Goal: Task Accomplishment & Management: Complete application form

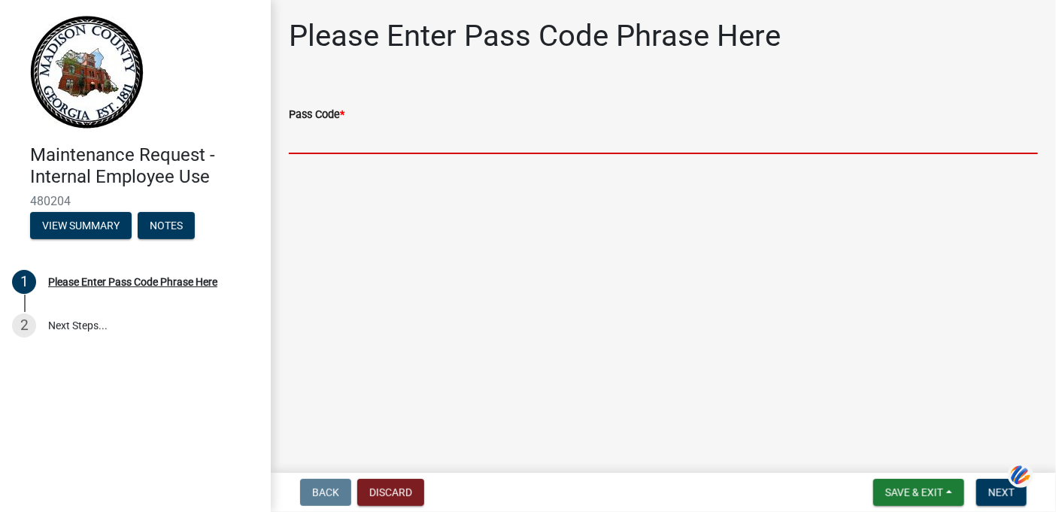
click at [393, 136] on input "Pass Code *" at bounding box center [663, 138] width 749 height 31
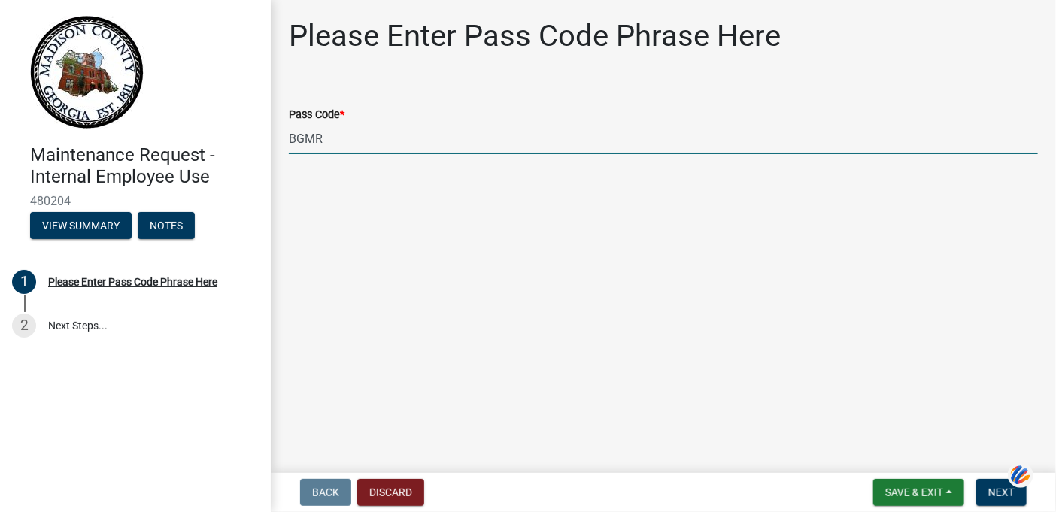
type input "BGMR"
click at [645, 375] on main "Please Enter Pass Code Phrase Here Pass Code * BGMR" at bounding box center [663, 233] width 785 height 467
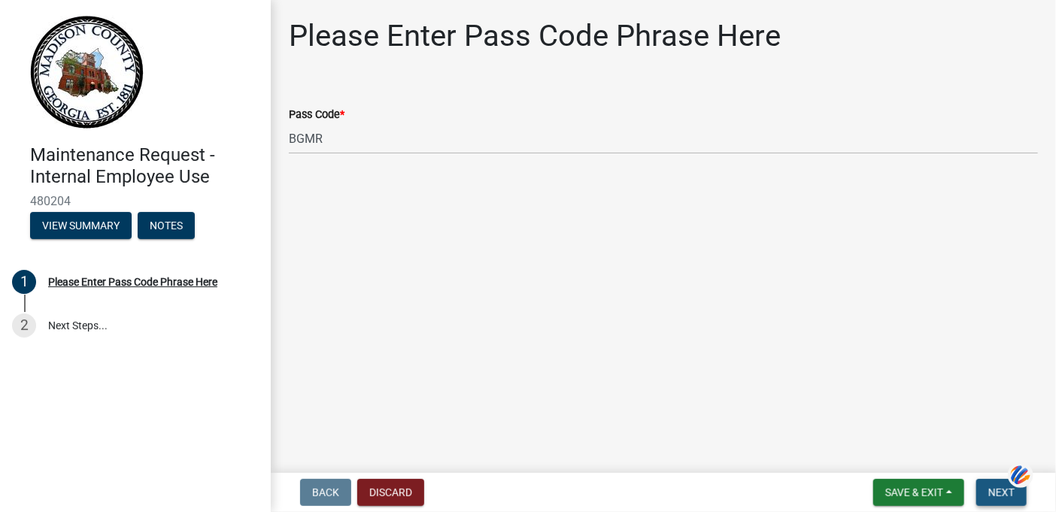
click at [1007, 488] on span "Next" at bounding box center [1001, 493] width 26 height 12
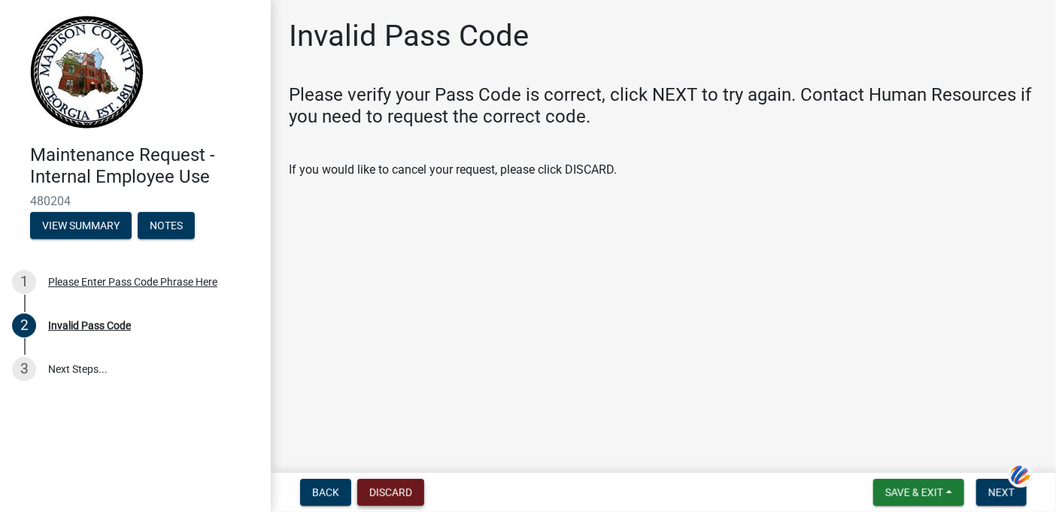
click at [385, 496] on button "Discard" at bounding box center [390, 492] width 67 height 27
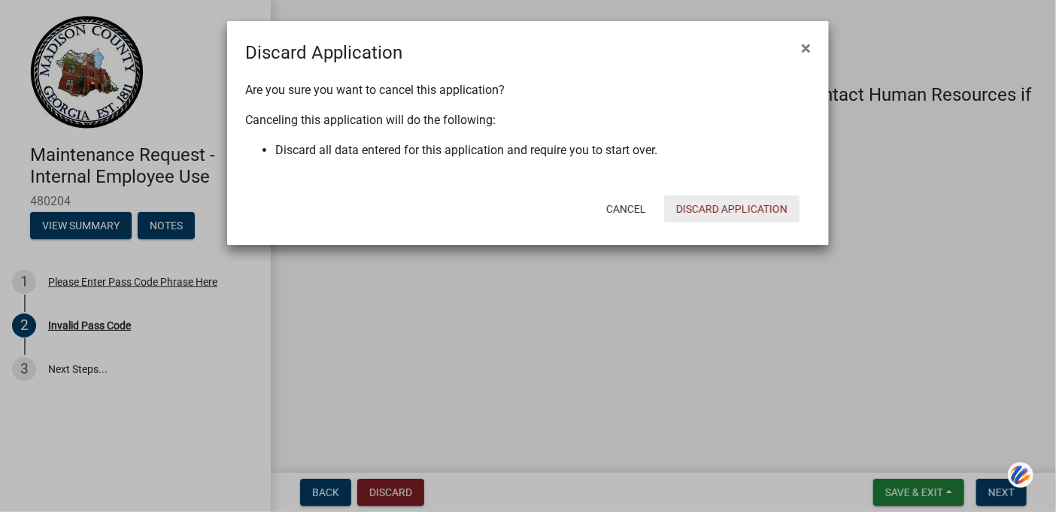
click at [725, 211] on button "Discard Application" at bounding box center [731, 209] width 135 height 27
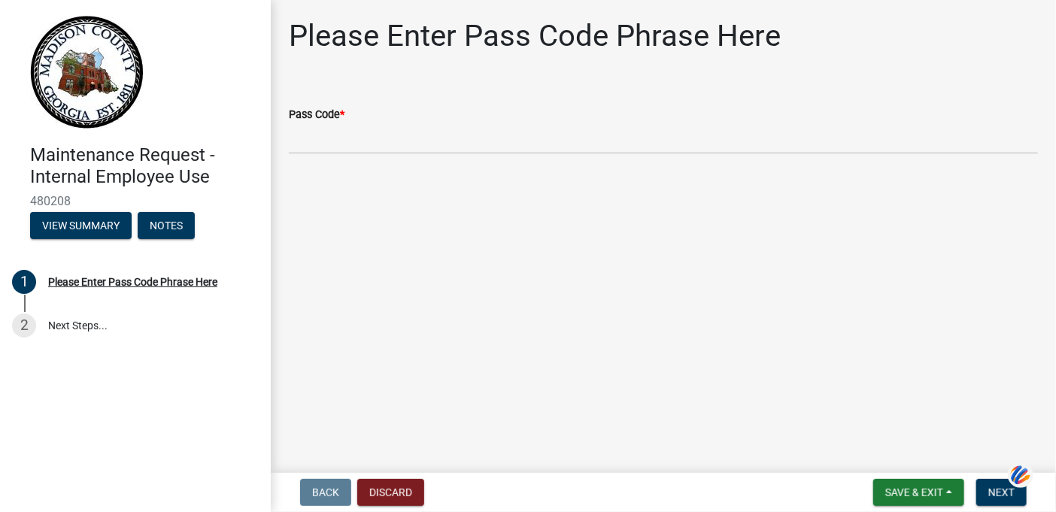
click at [358, 107] on div "Pass Code *" at bounding box center [663, 114] width 749 height 18
click at [335, 122] on div "Pass Code *" at bounding box center [663, 114] width 749 height 18
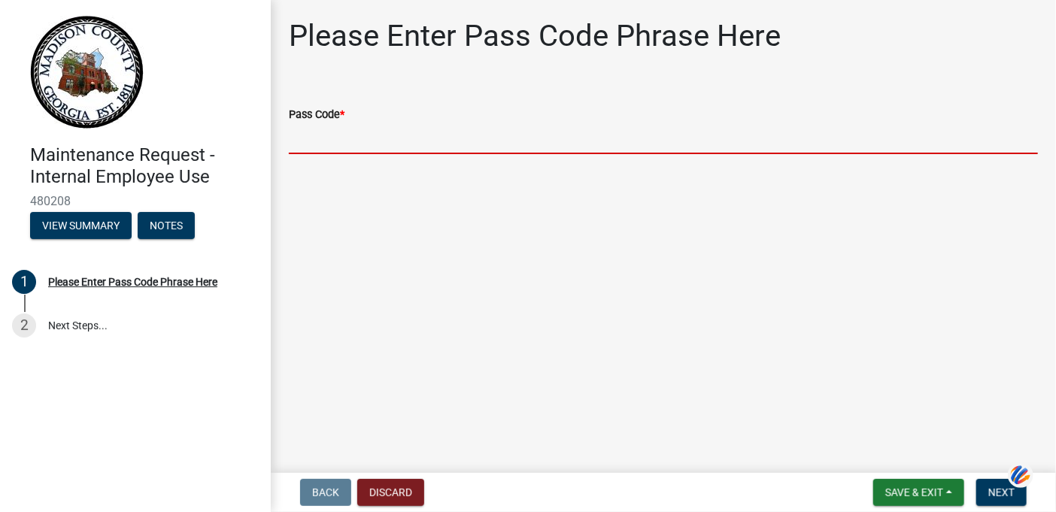
click at [312, 139] on input "Pass Code *" at bounding box center [663, 138] width 749 height 31
type input "bgmr2025"
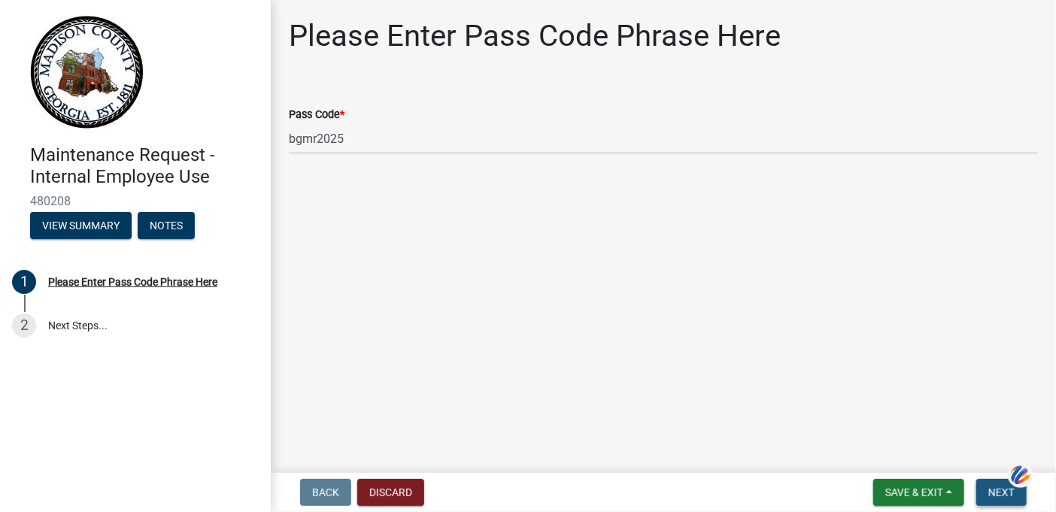
click at [1001, 491] on span "Next" at bounding box center [1001, 493] width 26 height 12
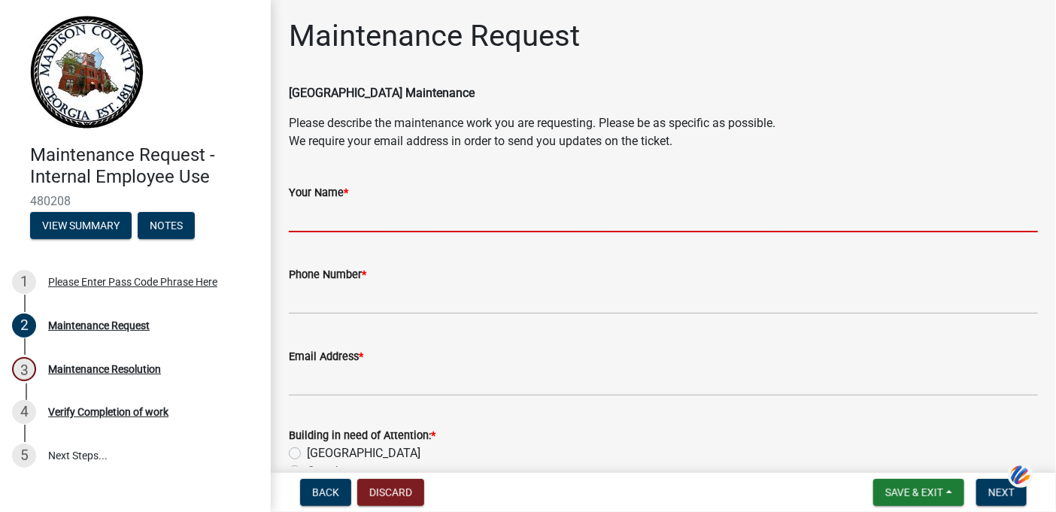
click at [399, 217] on input "Your Name *" at bounding box center [663, 217] width 749 height 31
type input "[PERSON_NAME]"
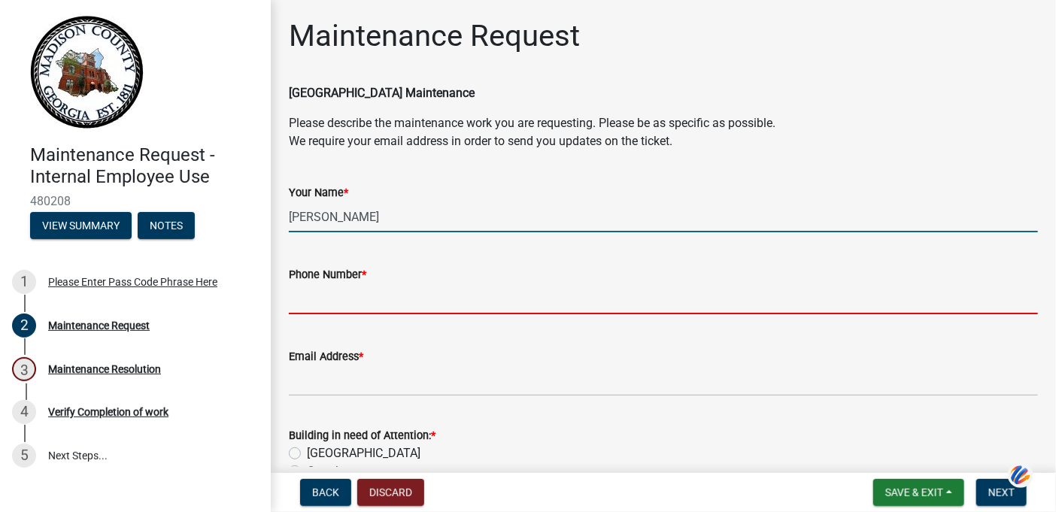
type input "7067956250"
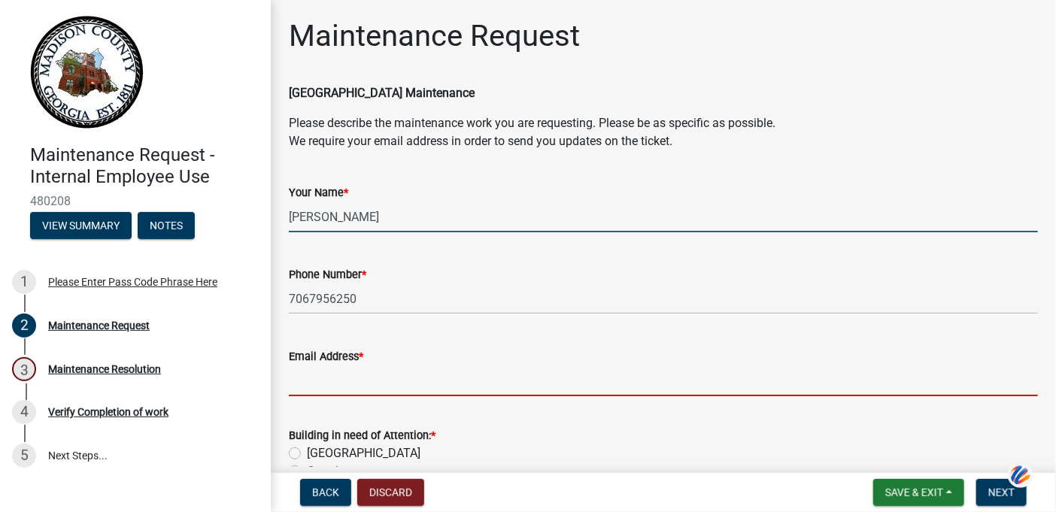
type input "[EMAIL_ADDRESS][DOMAIN_NAME]"
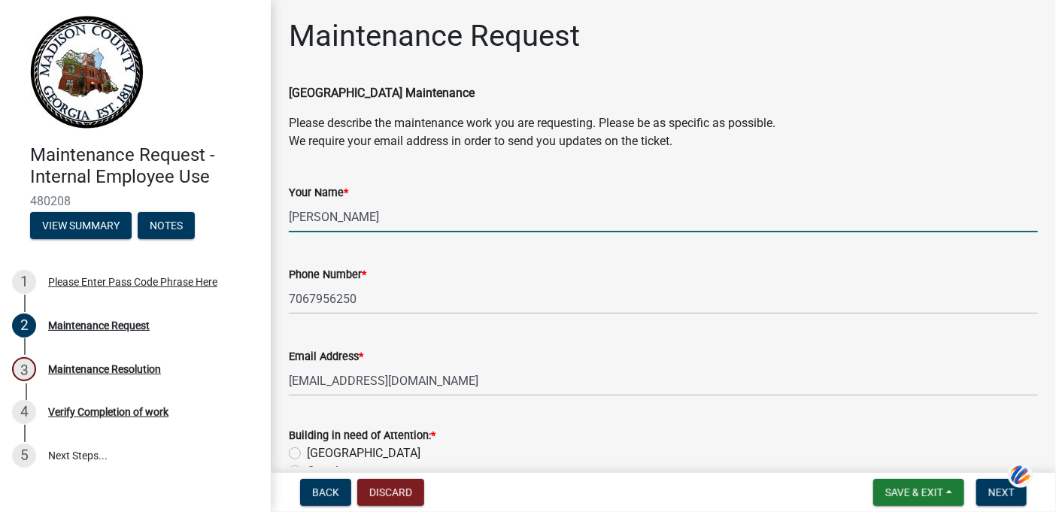
type input "[GEOGRAPHIC_DATA]"
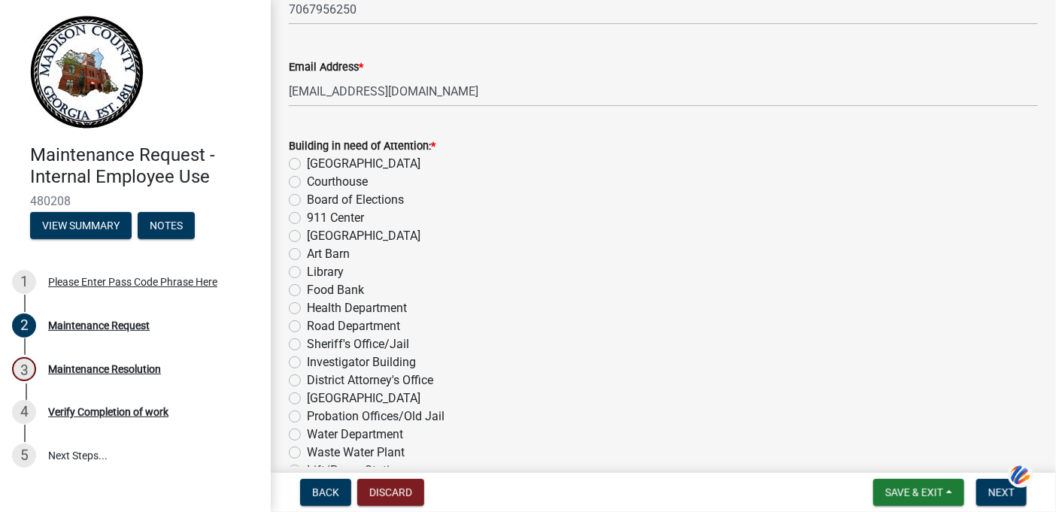
scroll to position [376, 0]
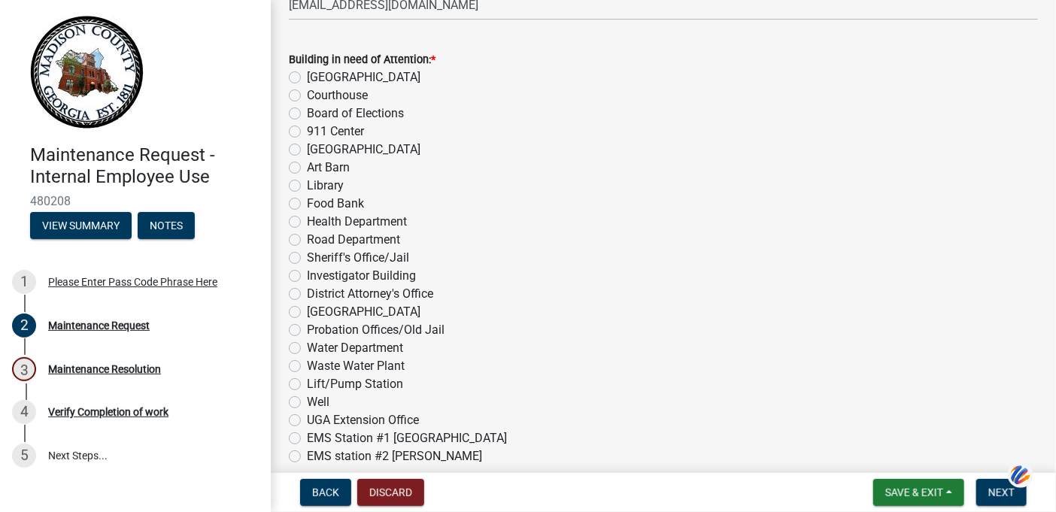
click at [307, 149] on label "[GEOGRAPHIC_DATA]" at bounding box center [364, 150] width 114 height 18
click at [307, 149] on input "[GEOGRAPHIC_DATA]" at bounding box center [312, 146] width 10 height 10
radio input "true"
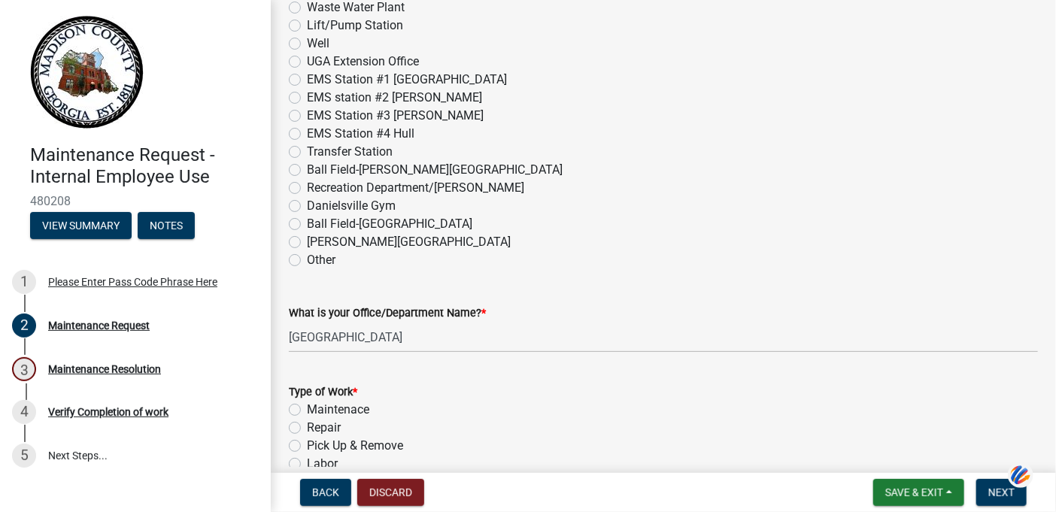
scroll to position [827, 0]
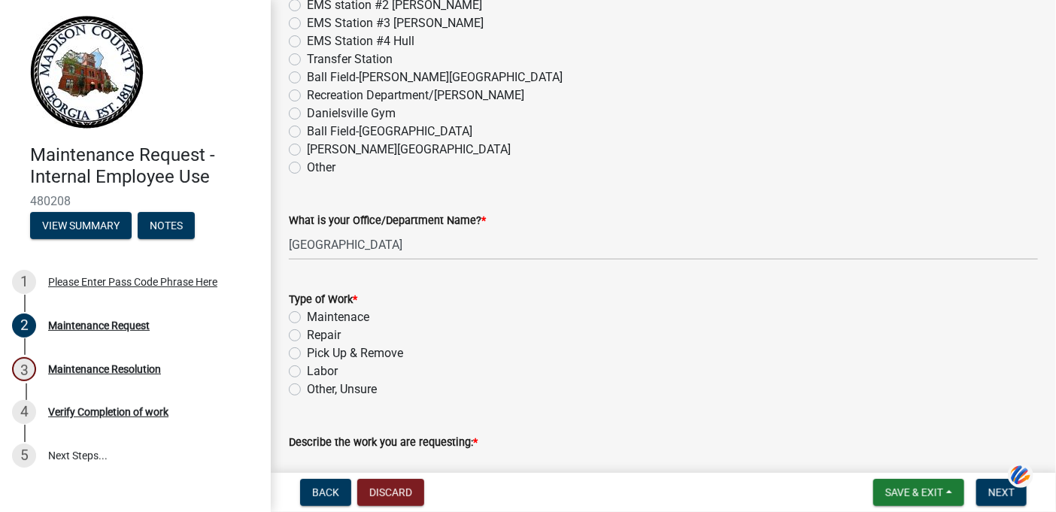
click at [307, 387] on label "Other, Unsure" at bounding box center [342, 390] width 70 height 18
click at [307, 387] on input "Other, Unsure" at bounding box center [312, 386] width 10 height 10
radio input "true"
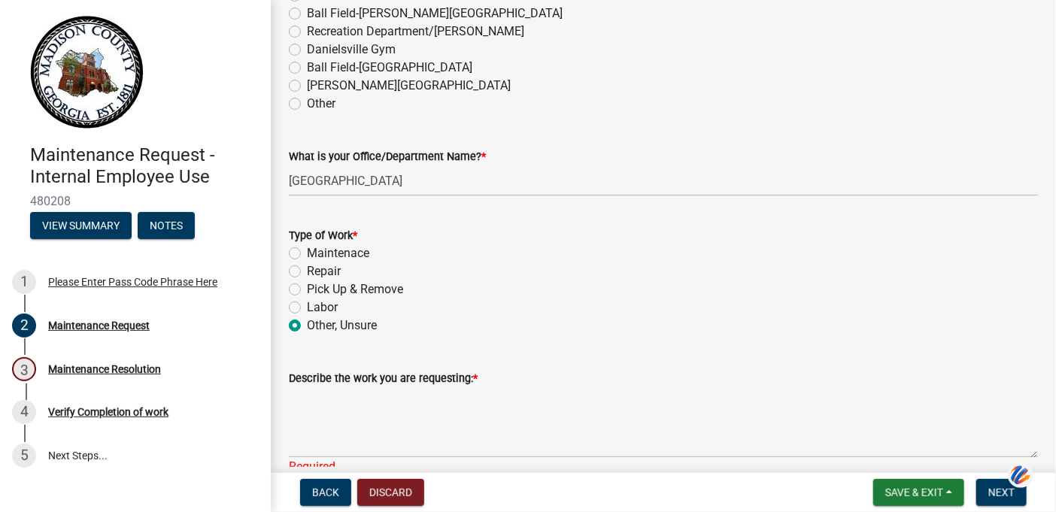
scroll to position [1111, 0]
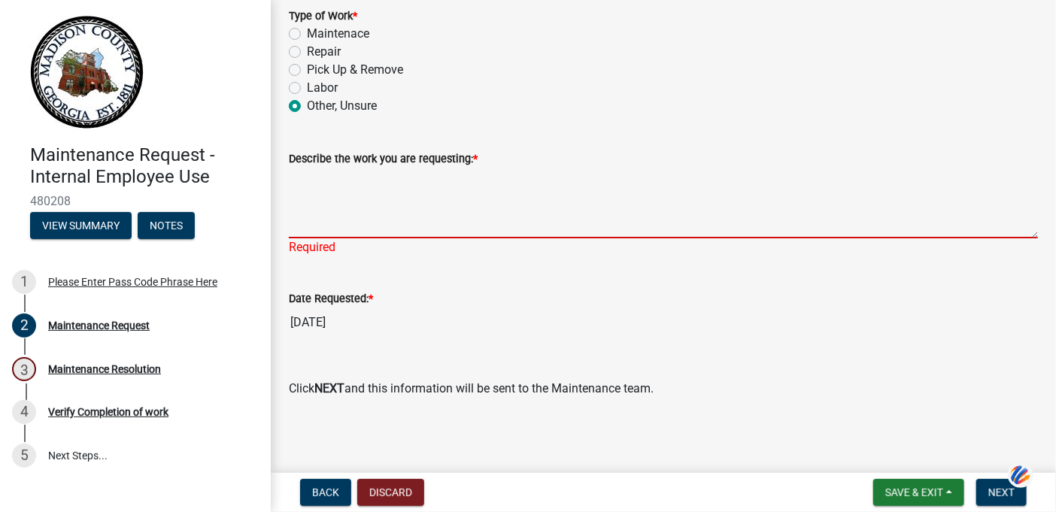
click at [408, 217] on textarea "Describe the work you are requesting: *" at bounding box center [663, 203] width 749 height 71
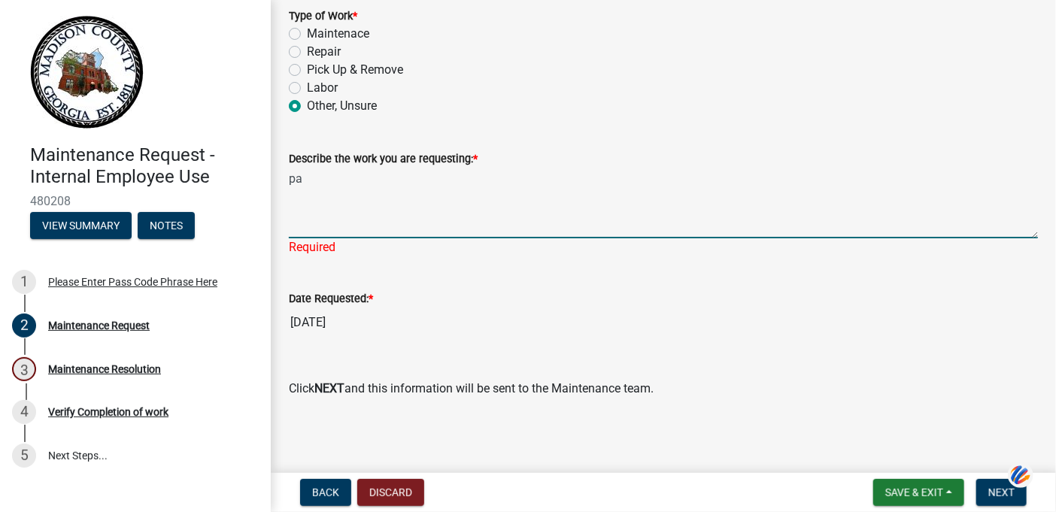
type textarea "p"
click at [466, 201] on textarea "Paper Supplies needed ASAP Paper Towel Rolls - 1 case" at bounding box center [663, 203] width 749 height 71
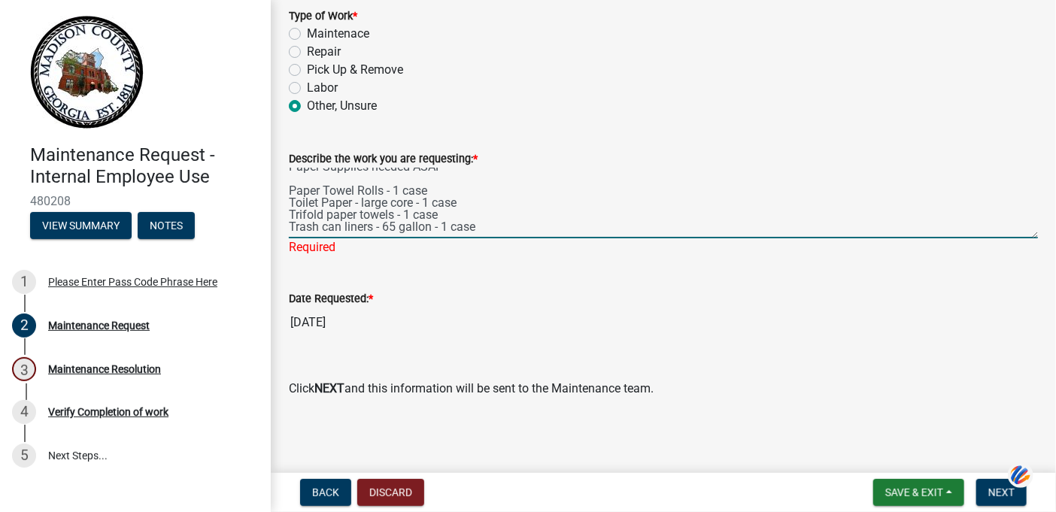
scroll to position [1093, 0]
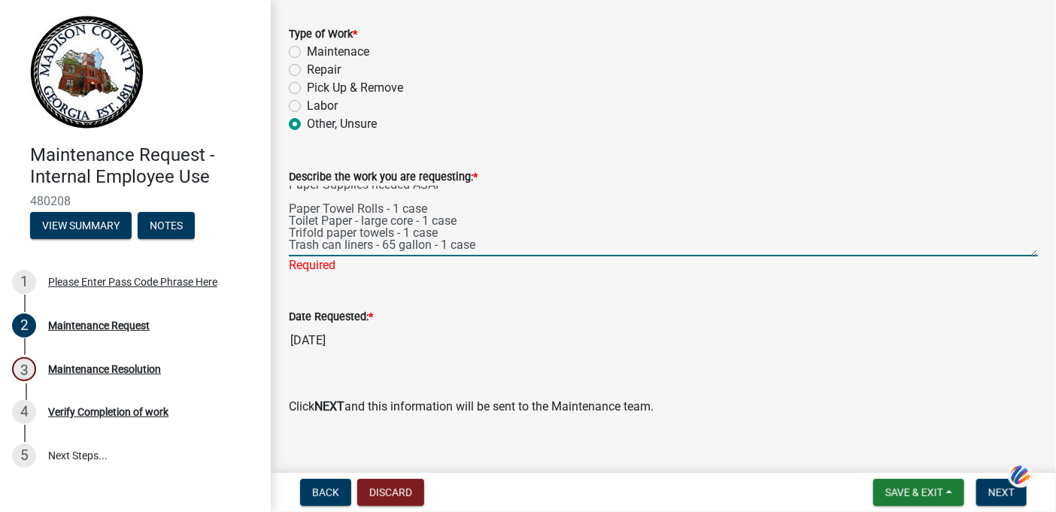
click at [503, 149] on div "Describe the work you are requesting: * Paper Supplies needed ASAP Paper Towel …" at bounding box center [663, 211] width 749 height 128
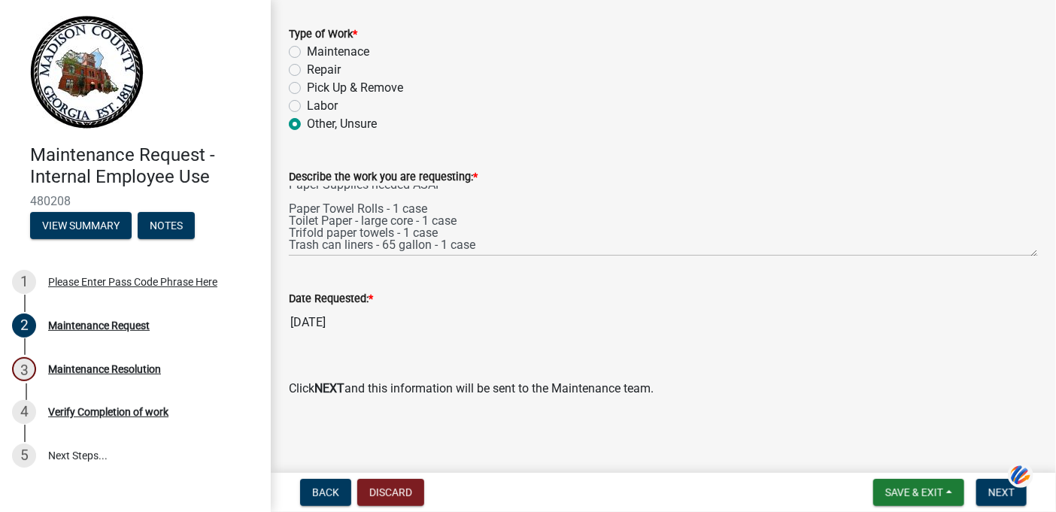
click at [493, 162] on div "Describe the work you are requesting: * Paper Supplies needed ASAP Paper Towel …" at bounding box center [663, 202] width 749 height 110
click at [491, 169] on div "Describe the work you are requesting: *" at bounding box center [663, 177] width 749 height 18
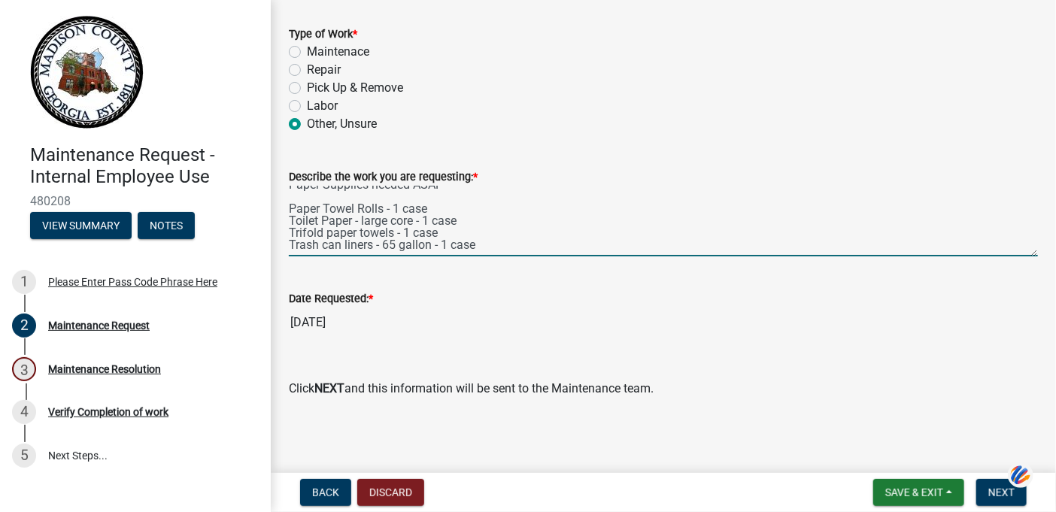
click at [305, 195] on textarea "Paper Supplies needed ASAP Paper Towel Rolls - 1 case Toilet Paper - large core…" at bounding box center [663, 221] width 749 height 71
click at [290, 193] on textarea "Paper Supplies needed ASAP Paper Towel Rolls - 1 case Toilet Paper - large core…" at bounding box center [663, 221] width 749 height 71
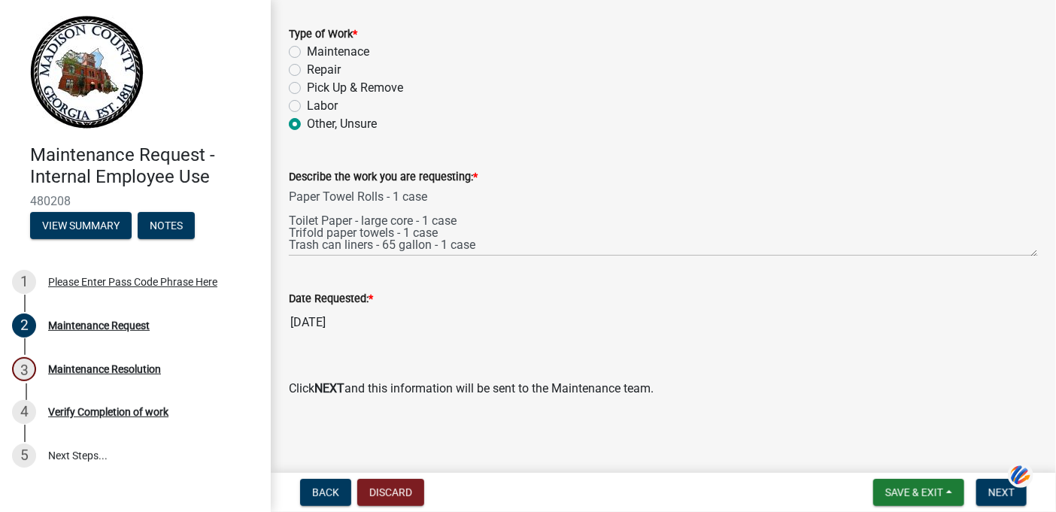
click at [283, 182] on div "Describe the work you are requesting: * Paper Supplies needed ASAP Paper Towel …" at bounding box center [664, 202] width 772 height 110
click at [306, 181] on label "Describe the work you are requesting: *" at bounding box center [383, 177] width 189 height 11
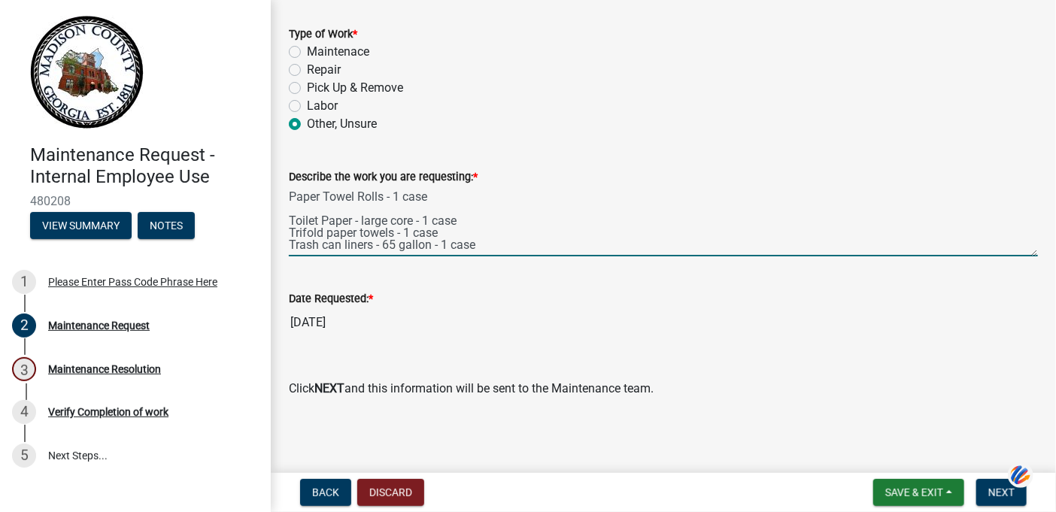
click at [306, 186] on textarea "Paper Supplies needed ASAP Paper Towel Rolls - 1 case Toilet Paper - large core…" at bounding box center [663, 221] width 749 height 71
click at [493, 170] on div "Describe the work you are requesting: *" at bounding box center [663, 177] width 749 height 18
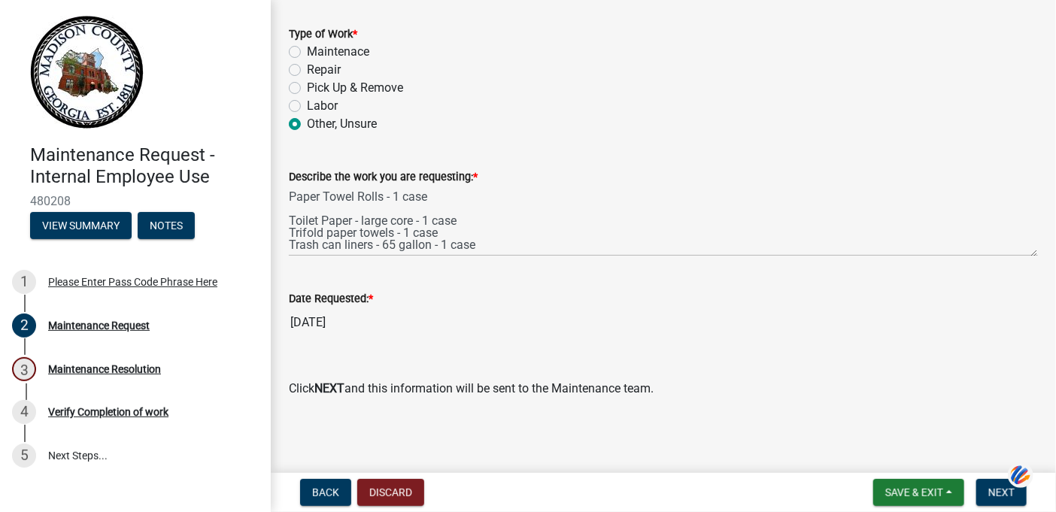
scroll to position [1063, 0]
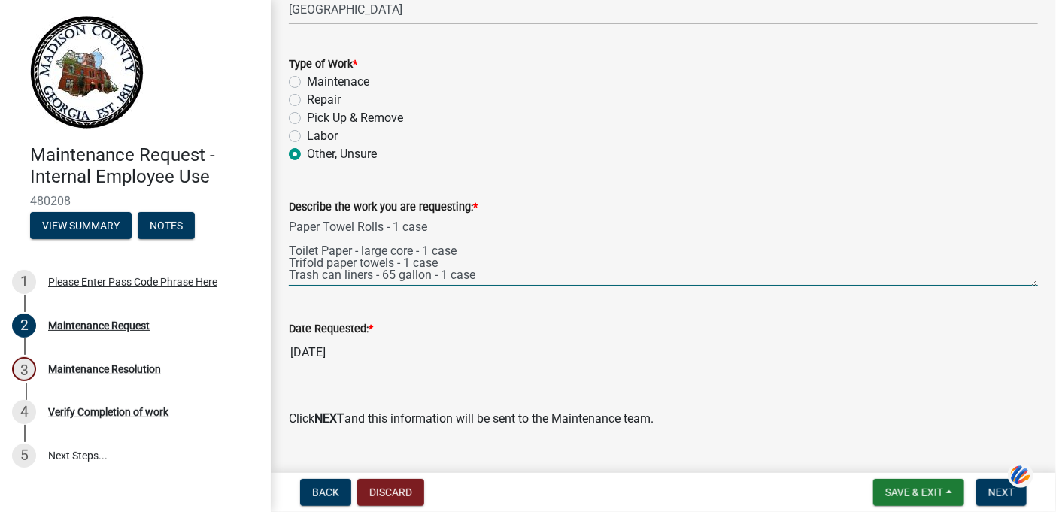
click at [332, 232] on textarea "Paper Supplies needed ASAP Paper Towel Rolls - 1 case Toilet Paper - large core…" at bounding box center [663, 251] width 749 height 71
click at [496, 261] on textarea "Paper Supplies needed ASAP Paper Towel Rolls - 1 case Toilet Paper - large core…" at bounding box center [663, 251] width 749 height 71
click at [525, 241] on textarea "Paper Supplies needed ASAP Paper Towel Rolls - 1 case Toilet Paper - large core…" at bounding box center [663, 251] width 749 height 71
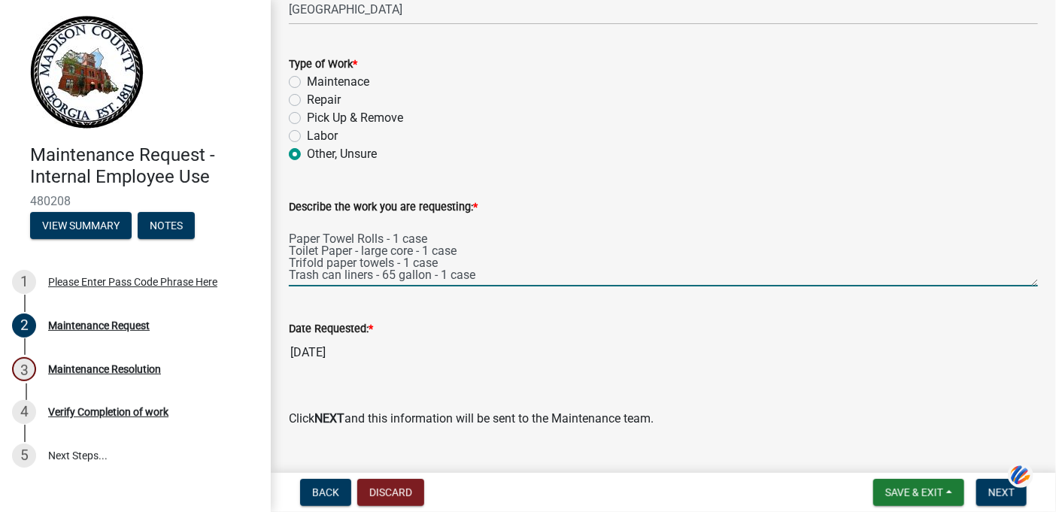
click at [519, 254] on textarea "Paper Supplies needed ASAP Paper Towel Rolls - 1 case Toilet Paper - large core…" at bounding box center [663, 251] width 749 height 71
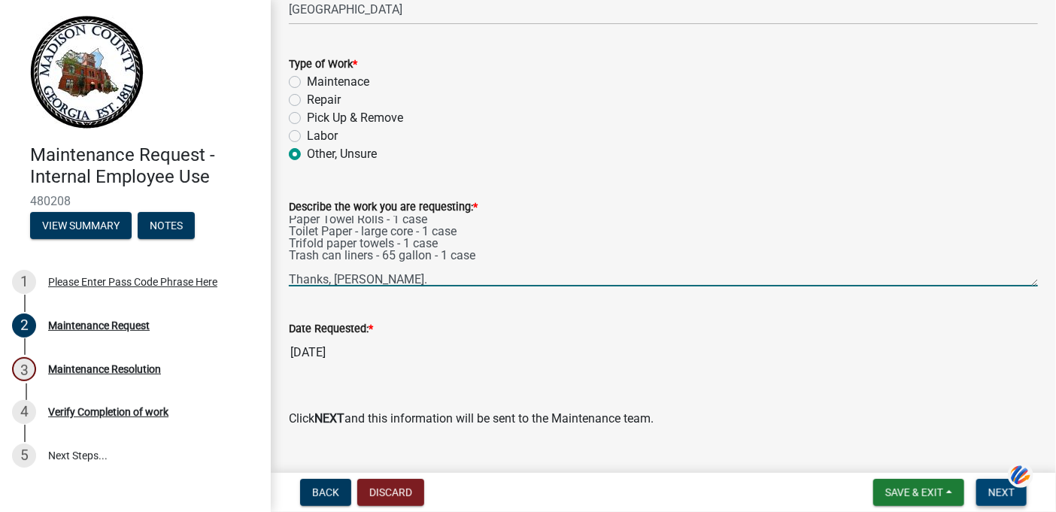
type textarea "Paper Supplies needed ASAP Paper Towel Rolls - 1 case Toilet Paper - large core…"
click at [1000, 493] on span "Next" at bounding box center [1001, 493] width 26 height 12
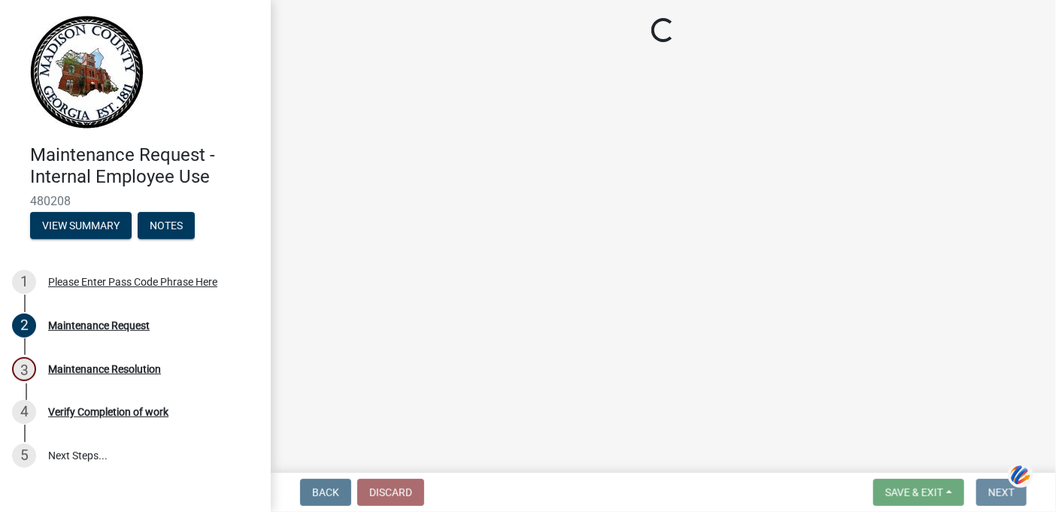
scroll to position [0, 0]
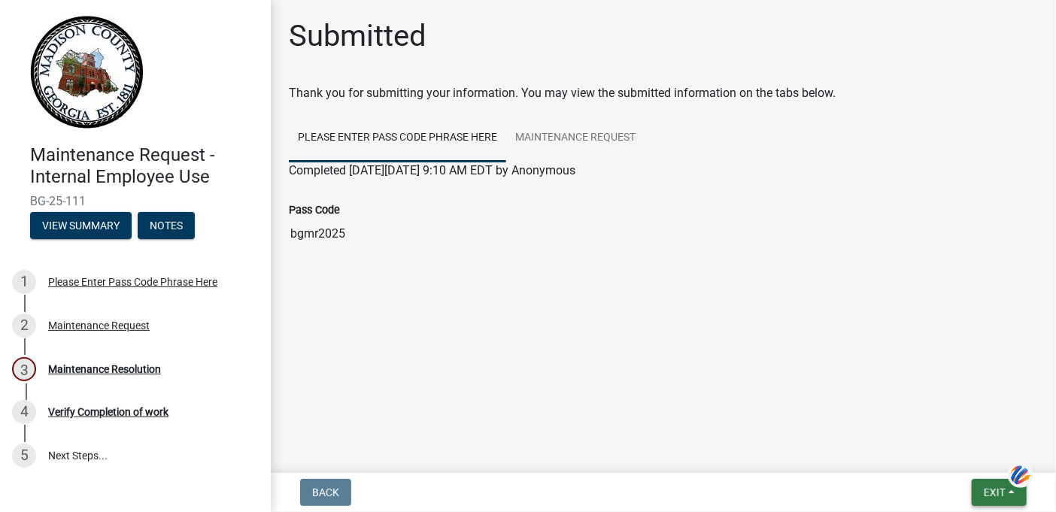
click at [998, 493] on span "Exit" at bounding box center [995, 493] width 22 height 12
click at [964, 451] on button "Save & Exit" at bounding box center [966, 454] width 120 height 36
